Goal: Check status: Check status

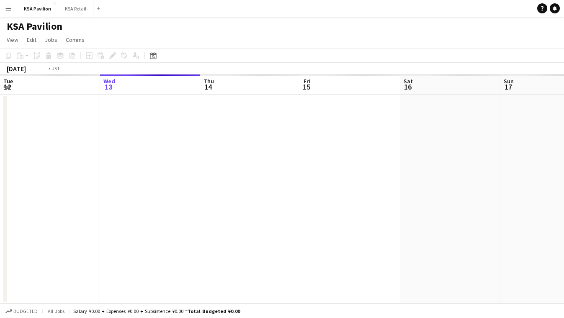
scroll to position [0, 288]
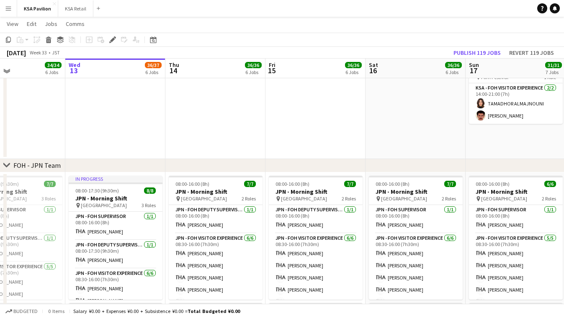
scroll to position [319, 0]
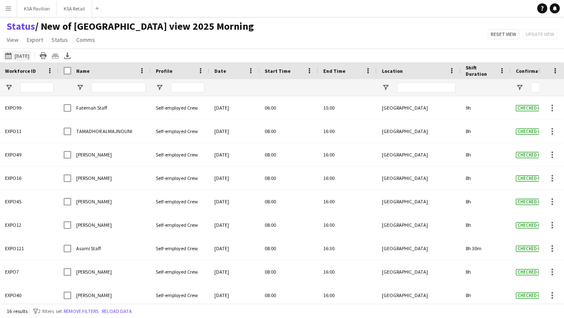
click at [31, 54] on button "[DATE] to [DATE] [DATE]" at bounding box center [17, 56] width 28 height 10
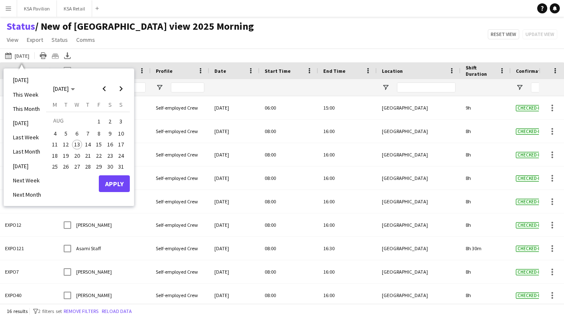
click at [76, 142] on span "13" at bounding box center [77, 145] width 10 height 10
click at [107, 179] on button "Apply" at bounding box center [114, 184] width 31 height 17
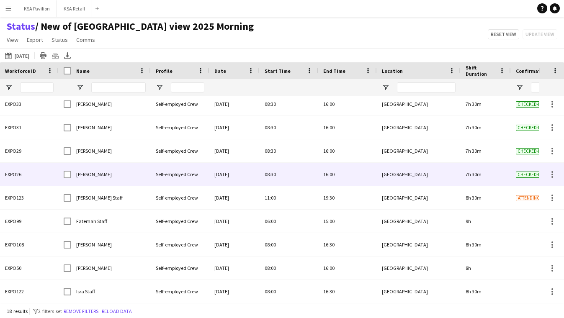
scroll to position [215, 0]
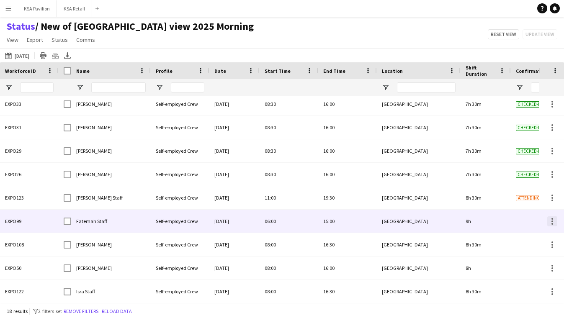
click at [553, 222] on div at bounding box center [553, 222] width 2 height 2
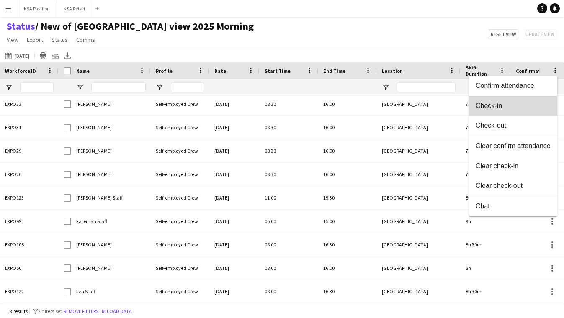
click at [528, 111] on button "Check-in" at bounding box center [513, 106] width 88 height 20
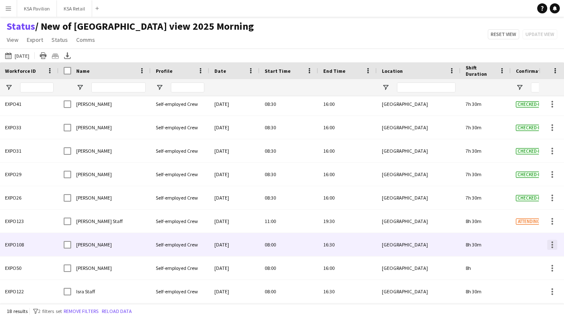
click at [551, 246] on div at bounding box center [553, 245] width 10 height 10
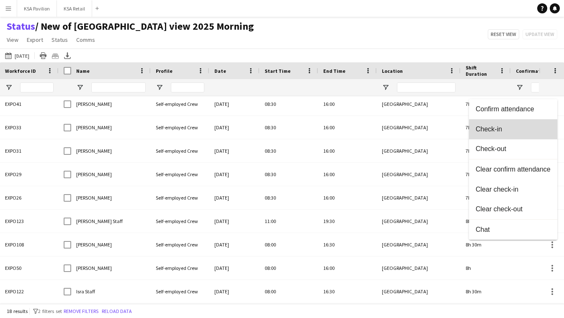
click at [526, 137] on button "Check-in" at bounding box center [513, 129] width 88 height 20
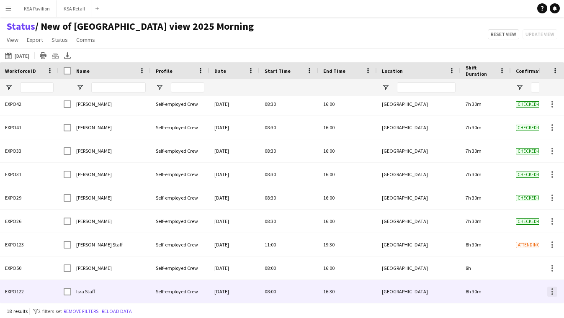
click at [550, 293] on div at bounding box center [553, 292] width 10 height 10
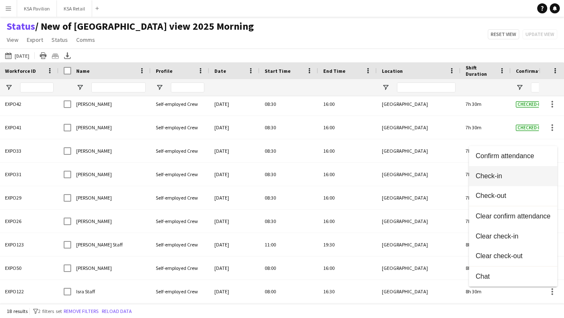
click at [517, 176] on span "Check-in" at bounding box center [513, 176] width 75 height 8
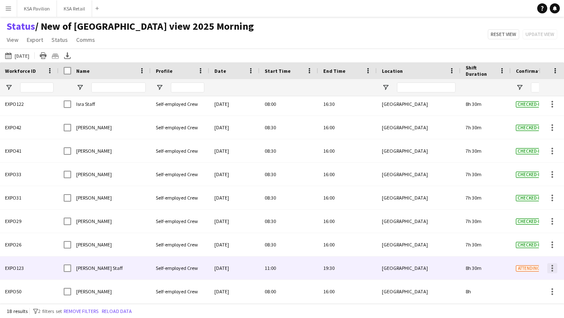
click at [550, 268] on div at bounding box center [553, 269] width 10 height 10
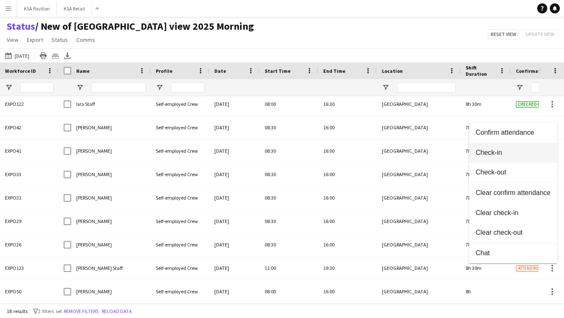
click at [508, 154] on span "Check-in" at bounding box center [513, 153] width 75 height 8
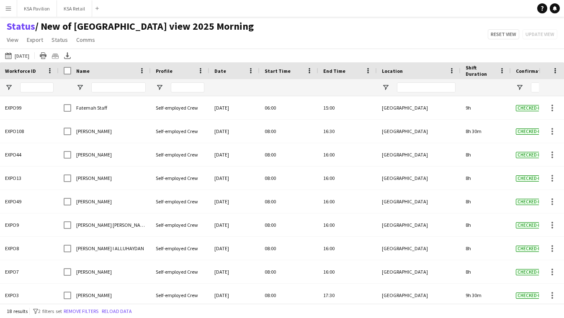
scroll to position [0, 0]
click at [68, 57] on icon at bounding box center [67, 54] width 3 height 5
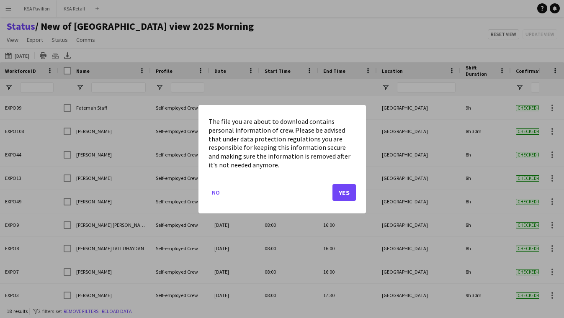
click at [346, 190] on button "Yes" at bounding box center [344, 192] width 23 height 17
